Goal: Task Accomplishment & Management: Manage account settings

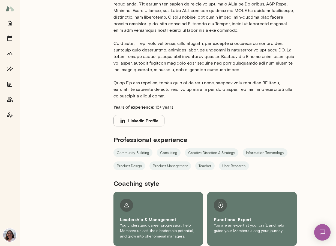
scroll to position [152, 0]
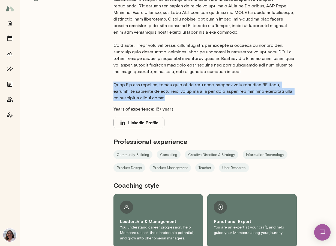
drag, startPoint x: 155, startPoint y: 98, endPoint x: 110, endPoint y: 85, distance: 47.3
click at [110, 85] on div "Bio Years of experience: 15+ years LinkedIn Profile Professional experience Com…" at bounding box center [213, 89] width 221 height 317
copy p "When I'm not coaching, you'll find me on long runs, playing with creative AI to…"
click at [11, 22] on icon "Home" at bounding box center [10, 23] width 4 height 5
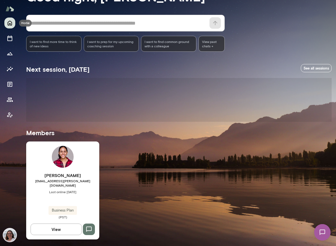
scroll to position [38, 0]
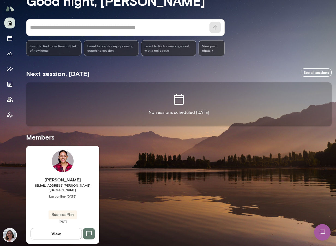
click at [10, 235] on img at bounding box center [9, 234] width 13 height 13
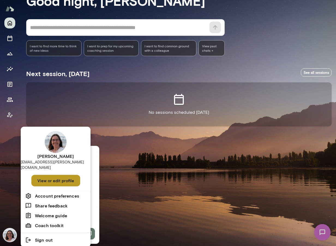
click at [51, 175] on button "View or edit profile" at bounding box center [55, 180] width 49 height 11
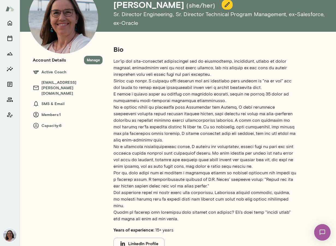
scroll to position [34, 0]
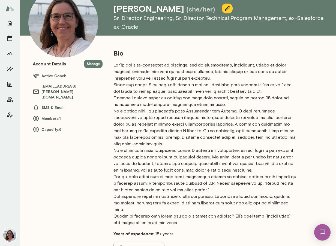
click at [224, 7] on icon "button" at bounding box center [227, 8] width 7 height 7
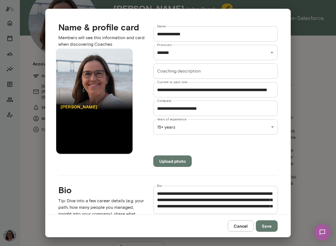
click at [159, 193] on textarea "Bio" at bounding box center [215, 199] width 117 height 19
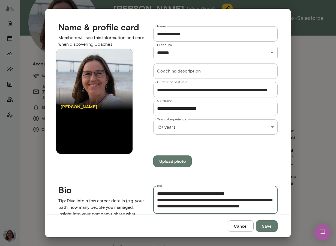
scroll to position [226, 0]
paste textarea "**********"
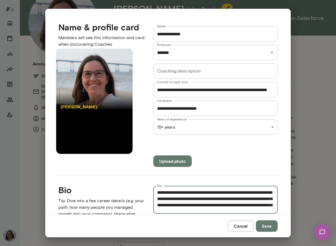
click at [195, 191] on textarea "Bio" at bounding box center [215, 199] width 117 height 19
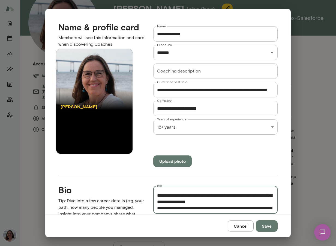
scroll to position [118, 0]
click at [187, 195] on textarea "Bio" at bounding box center [215, 199] width 117 height 19
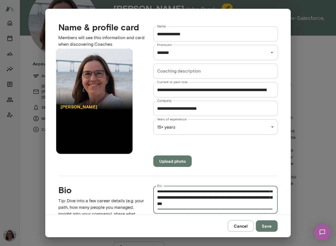
scroll to position [164, 0]
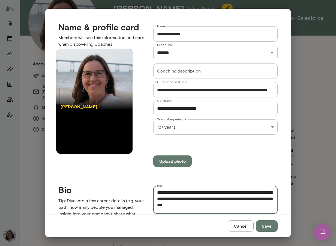
click at [157, 197] on textarea "Bio" at bounding box center [215, 199] width 117 height 19
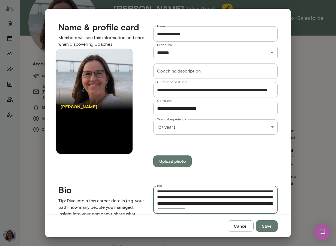
scroll to position [121, 0]
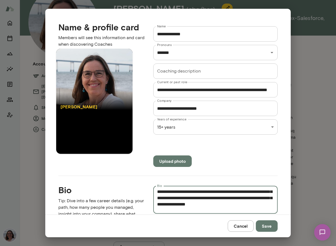
click at [161, 205] on textarea "Bio" at bounding box center [215, 199] width 117 height 19
click at [163, 203] on textarea "Bio" at bounding box center [215, 199] width 117 height 19
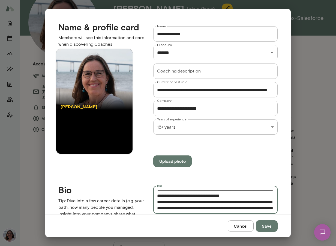
click at [158, 201] on textarea "Bio" at bounding box center [215, 199] width 117 height 19
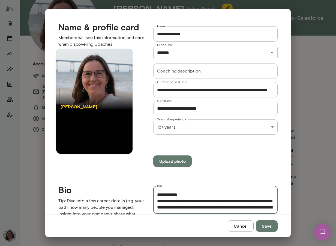
scroll to position [270, 0]
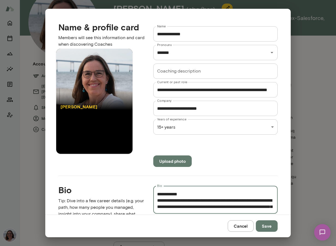
click at [156, 200] on div "* Bio" at bounding box center [215, 199] width 125 height 28
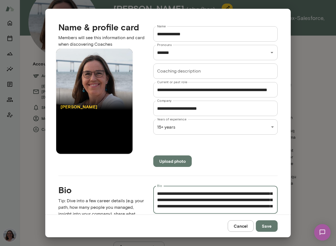
scroll to position [0, 0]
type textarea "**********"
click at [273, 0] on div "**********" at bounding box center [168, 0] width 336 height 0
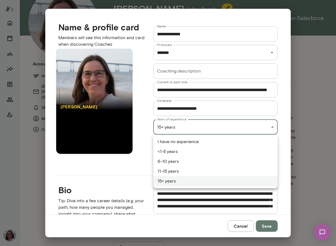
click at [166, 184] on li "15+ years" at bounding box center [215, 181] width 125 height 10
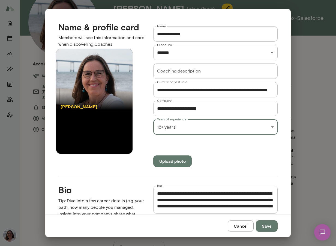
click at [270, 225] on button "Save" at bounding box center [267, 225] width 22 height 11
